Goal: Information Seeking & Learning: Learn about a topic

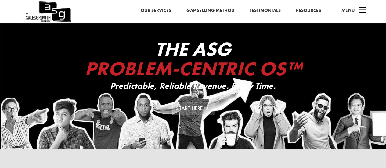
click at [199, 109] on link "Start Here" at bounding box center [193, 109] width 43 height 14
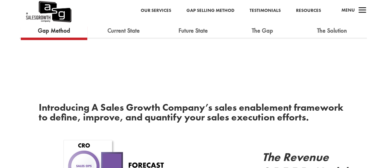
scroll to position [369, 0]
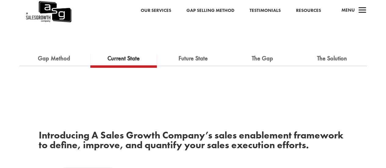
click at [126, 59] on link "Current State" at bounding box center [124, 58] width 42 height 13
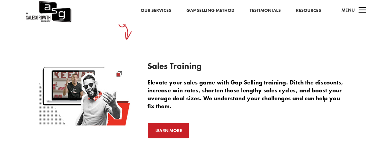
scroll to position [1438, 0]
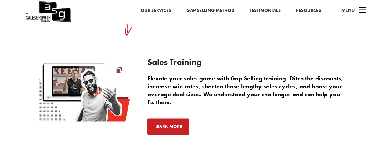
click at [151, 122] on link "Learn More" at bounding box center [168, 127] width 42 height 16
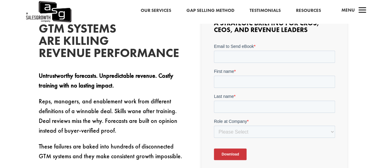
scroll to position [175, 0]
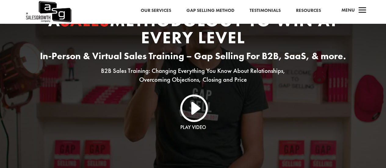
scroll to position [64, 0]
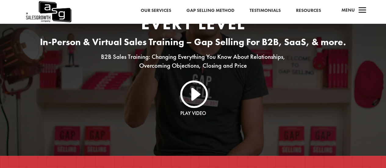
click at [198, 93] on link "I" at bounding box center [193, 93] width 29 height 29
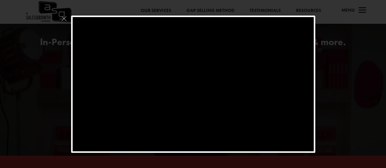
click at [350, 97] on div at bounding box center [193, 84] width 386 height 168
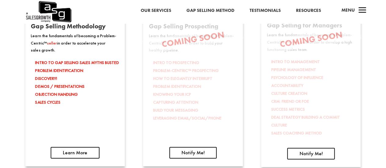
scroll to position [981, 0]
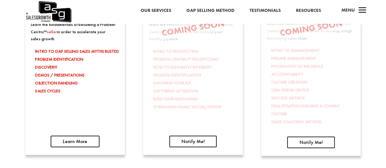
click at [66, 135] on div "Gap Selling Methodology Learn the fundamentals of becoming a Problem-Centric™ s…" at bounding box center [75, 34] width 100 height 203
click at [64, 140] on link "Learn More" at bounding box center [75, 142] width 49 height 12
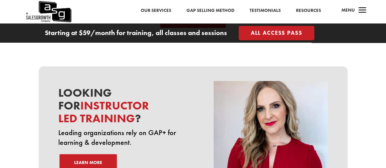
scroll to position [2151, 0]
